Goal: Task Accomplishment & Management: Use online tool/utility

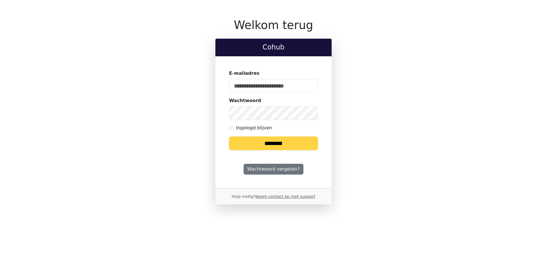
type input "**********"
click at [281, 138] on input "********" at bounding box center [273, 144] width 89 height 14
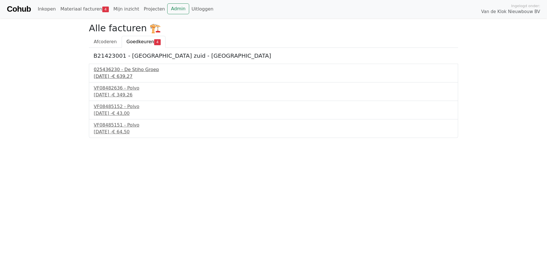
click at [121, 73] on div "025436230 - De Stiho Groep" at bounding box center [273, 69] width 359 height 7
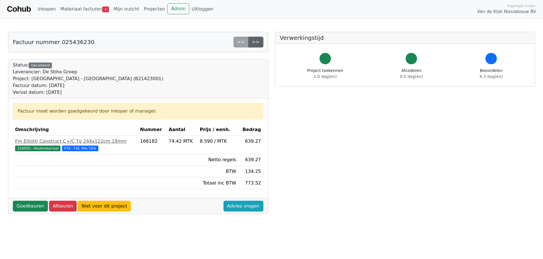
click at [258, 41] on link ">>" at bounding box center [255, 42] width 15 height 11
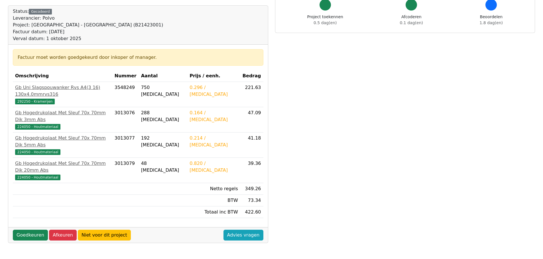
scroll to position [85, 0]
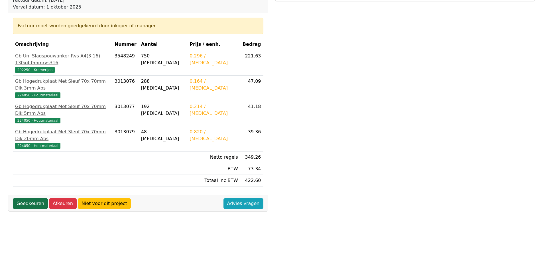
click at [21, 199] on link "Goedkeuren" at bounding box center [30, 204] width 35 height 11
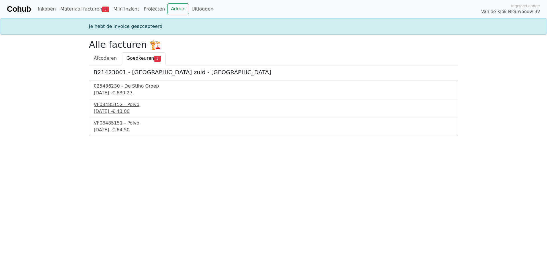
click at [132, 93] on span "€ 639,27" at bounding box center [122, 92] width 20 height 5
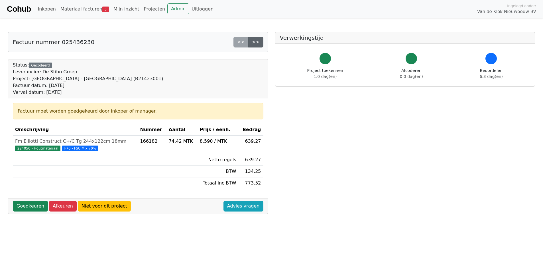
click at [252, 41] on link ">>" at bounding box center [255, 42] width 15 height 11
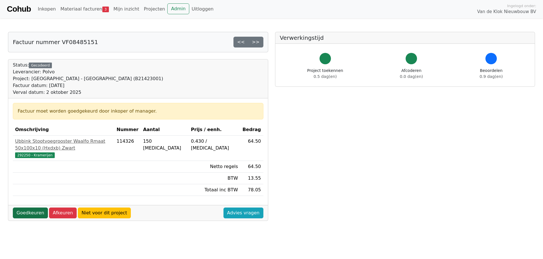
click at [35, 208] on link "Goedkeuren" at bounding box center [30, 213] width 35 height 11
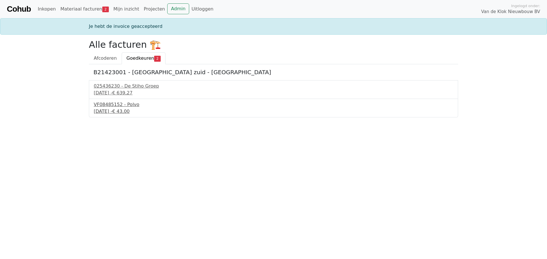
click at [127, 110] on div "11 september 2025 - € 43,00" at bounding box center [273, 111] width 359 height 7
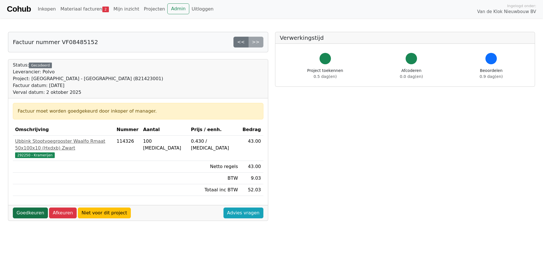
click at [28, 208] on link "Goedkeuren" at bounding box center [30, 213] width 35 height 11
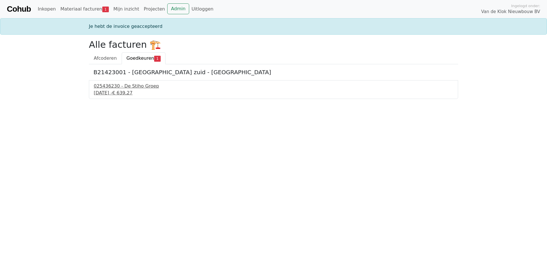
click at [110, 86] on div "025436230 - De Stiho Groep" at bounding box center [273, 86] width 359 height 7
